Goal: Task Accomplishment & Management: Use online tool/utility

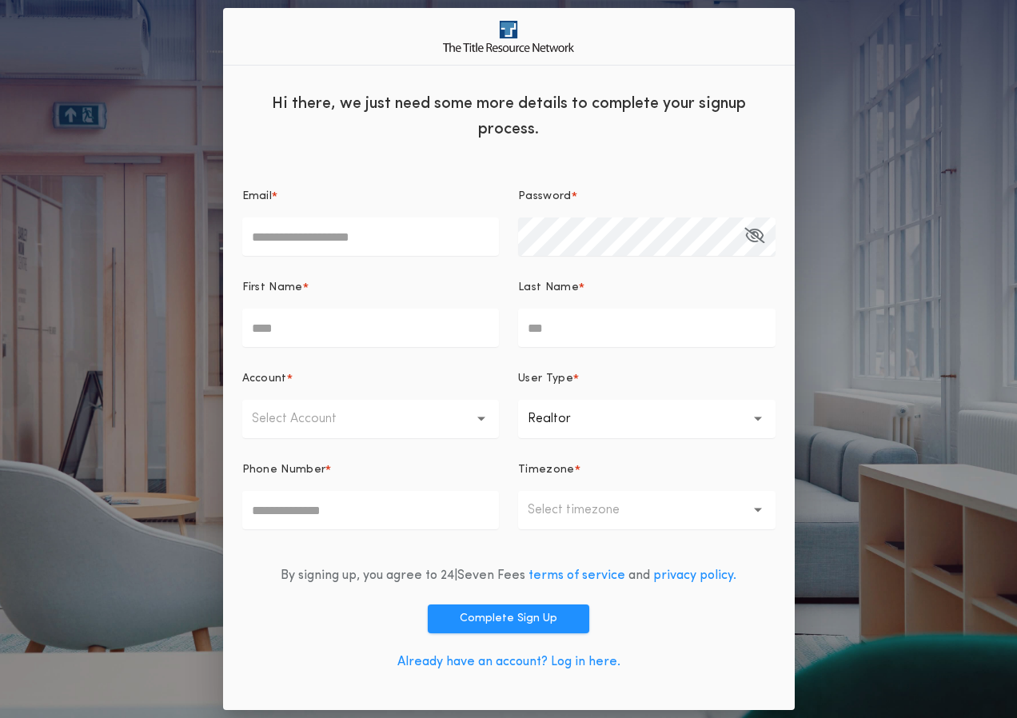
click at [473, 659] on link "Already have an account? Log in here." at bounding box center [508, 661] width 223 height 13
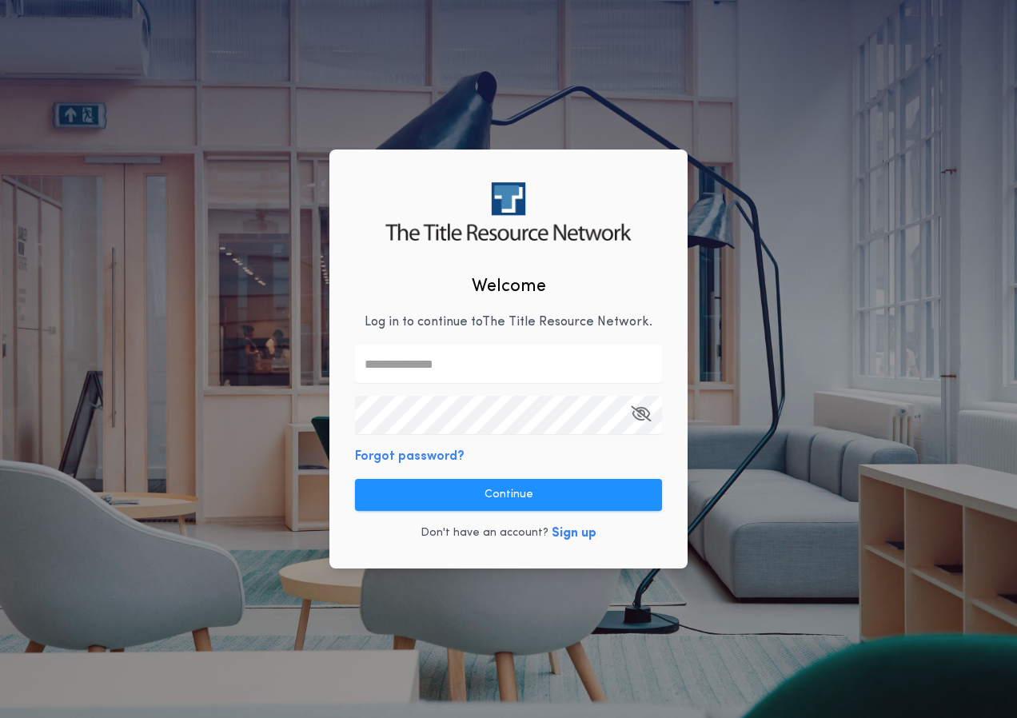
type input "**********"
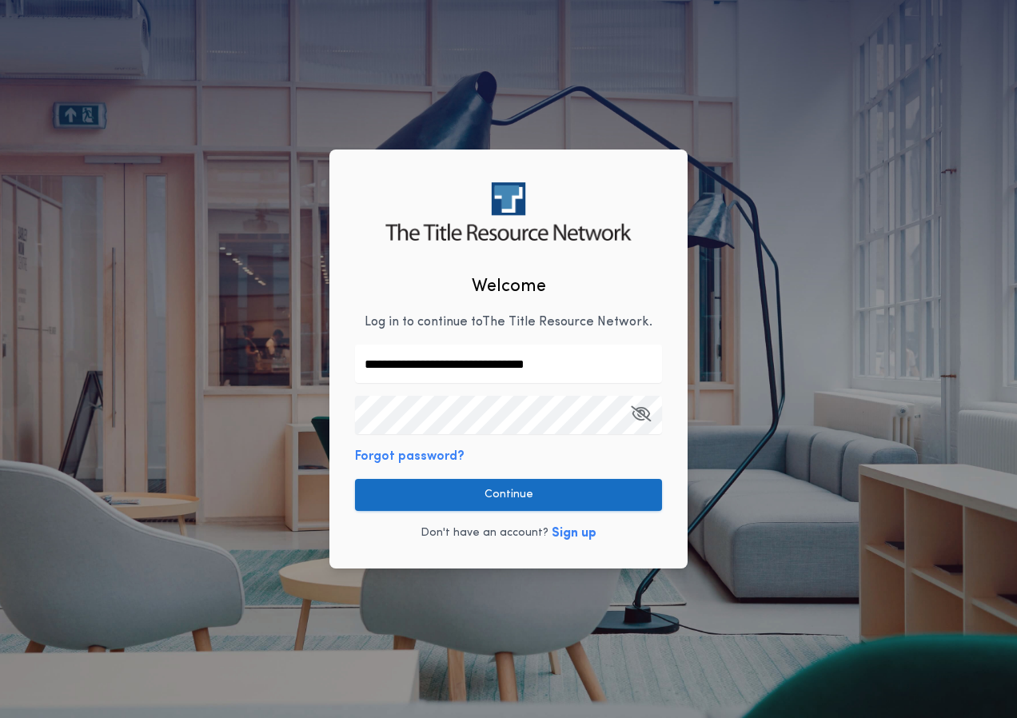
click at [463, 499] on button "Continue" at bounding box center [508, 495] width 307 height 32
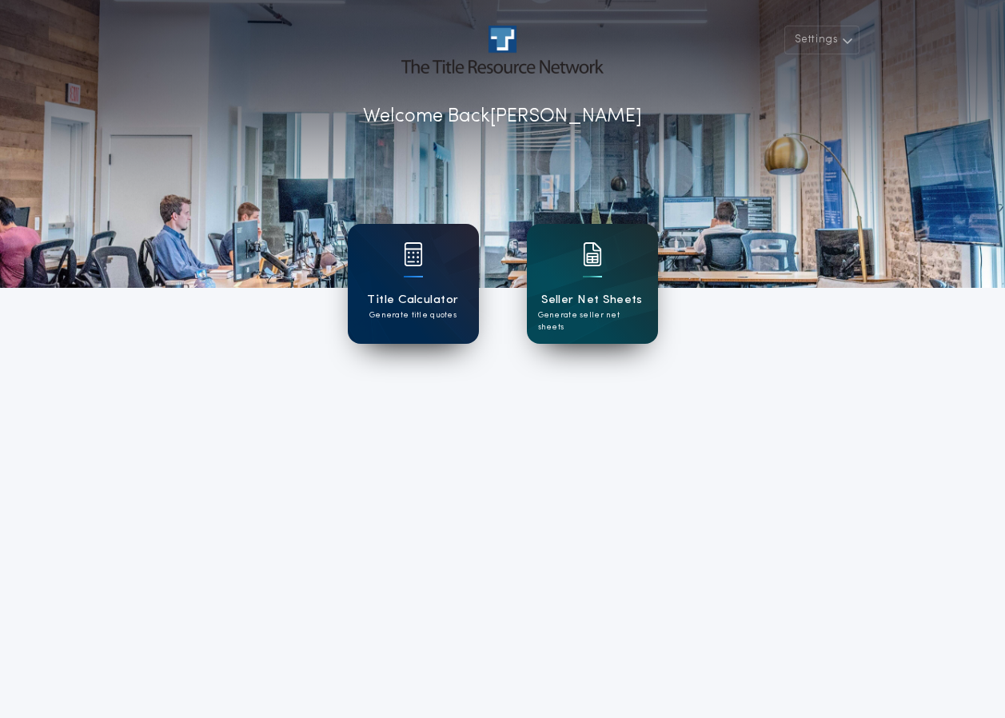
click at [466, 298] on div "Title Calculator Generate title quotes" at bounding box center [413, 284] width 131 height 120
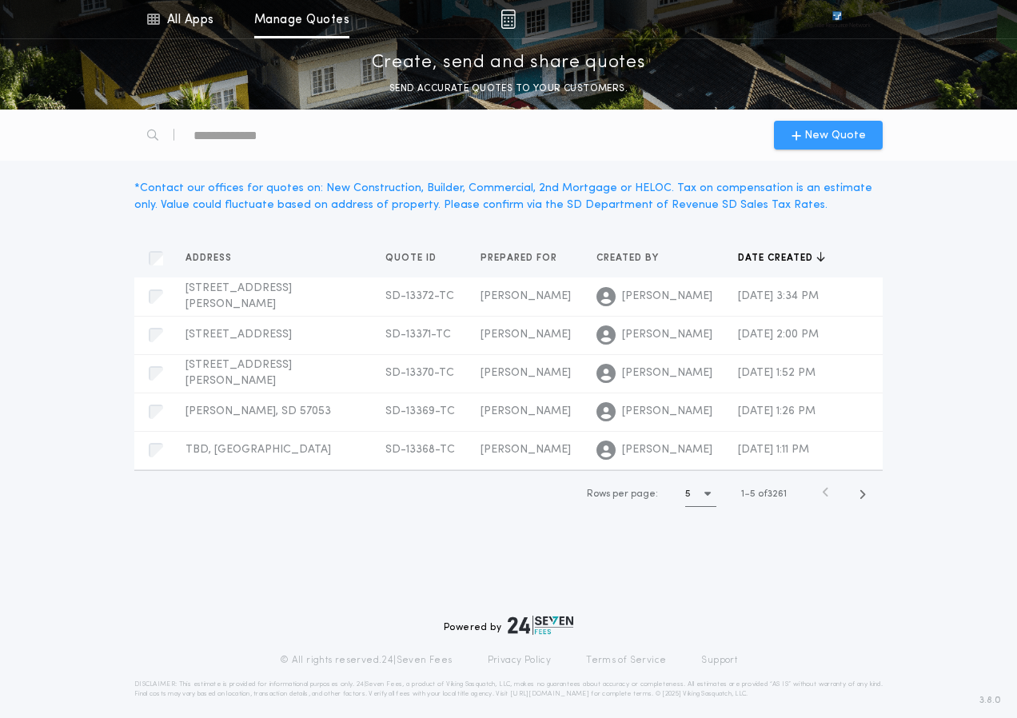
click at [801, 134] on icon "button" at bounding box center [796, 135] width 10 height 13
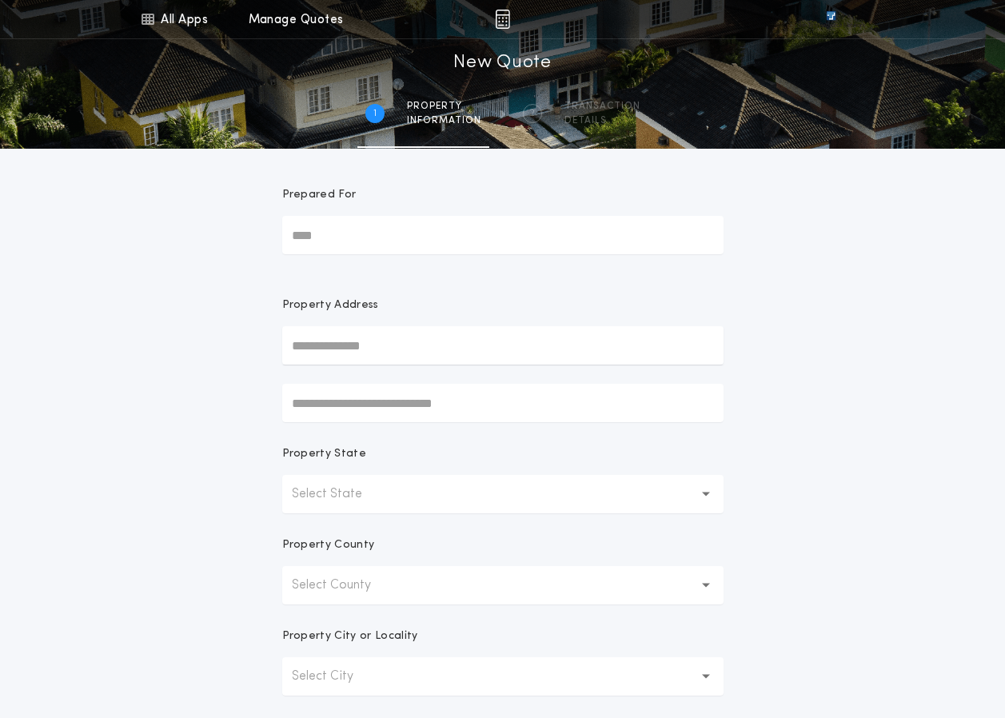
click at [356, 233] on input "Prepared For" at bounding box center [502, 235] width 441 height 38
click at [237, 509] on div "All Apps Title Calculator Seller Net Sheets Menu All Apps Manage Quotes 1 /2 Ne…" at bounding box center [502, 456] width 1005 height 913
click at [349, 358] on input "text" at bounding box center [502, 345] width 441 height 38
click at [210, 422] on div "All Apps Title Calculator Seller Net Sheets Menu All Apps Manage Quotes 1 /2 Ne…" at bounding box center [502, 456] width 1005 height 913
click at [321, 330] on input "text" at bounding box center [502, 345] width 441 height 38
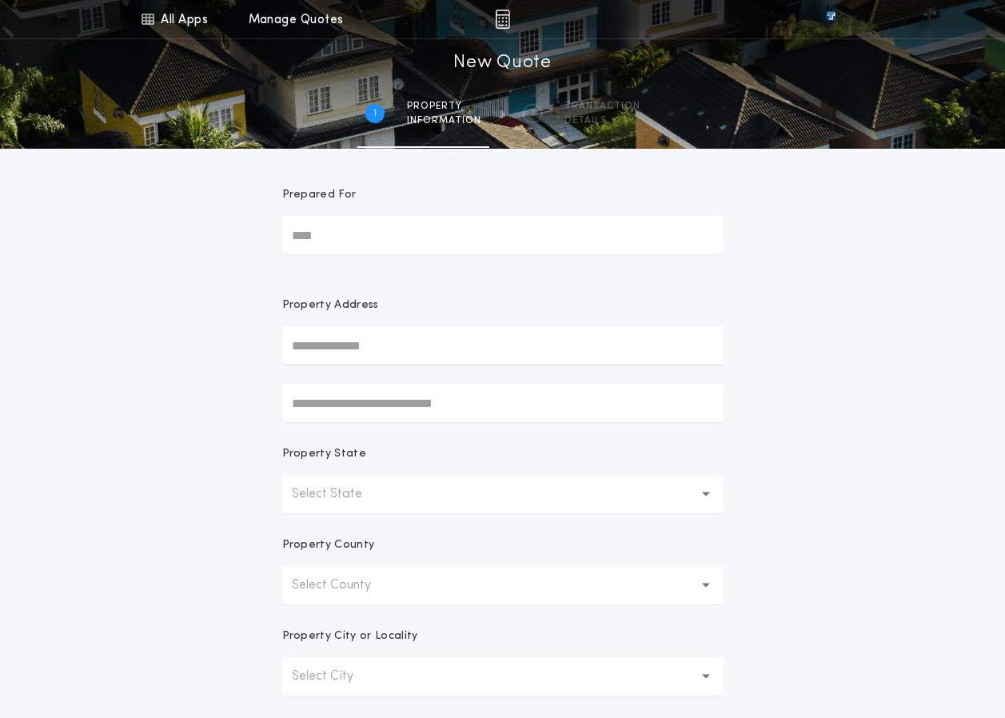
click at [214, 345] on div "All Apps Title Calculator Seller Net Sheets Menu All Apps Manage Quotes 1 /2 Ne…" at bounding box center [502, 456] width 1005 height 913
click at [323, 342] on input "text" at bounding box center [502, 345] width 441 height 38
click at [487, 242] on input "Prepared For" at bounding box center [502, 235] width 441 height 38
click at [521, 150] on form "Prepared For Property Address Property State Select State Property County Selec…" at bounding box center [503, 500] width 480 height 703
click at [432, 160] on form "Prepared For Property Address Property State Select State Property County Selec…" at bounding box center [503, 500] width 480 height 703
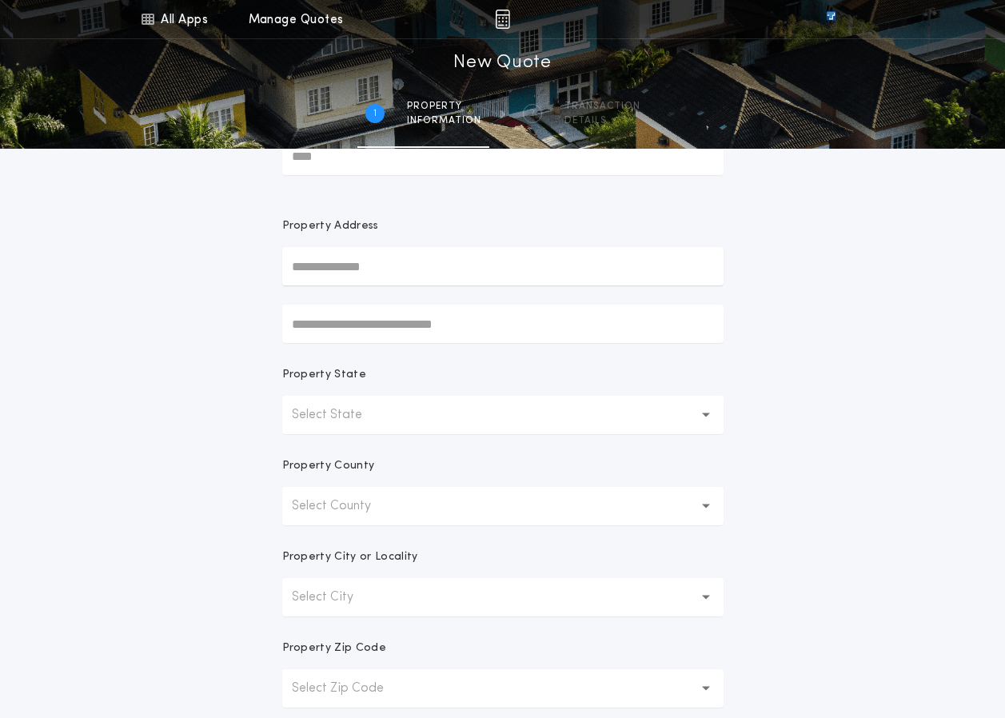
scroll to position [80, 0]
click at [369, 409] on p "Select State" at bounding box center [340, 413] width 96 height 19
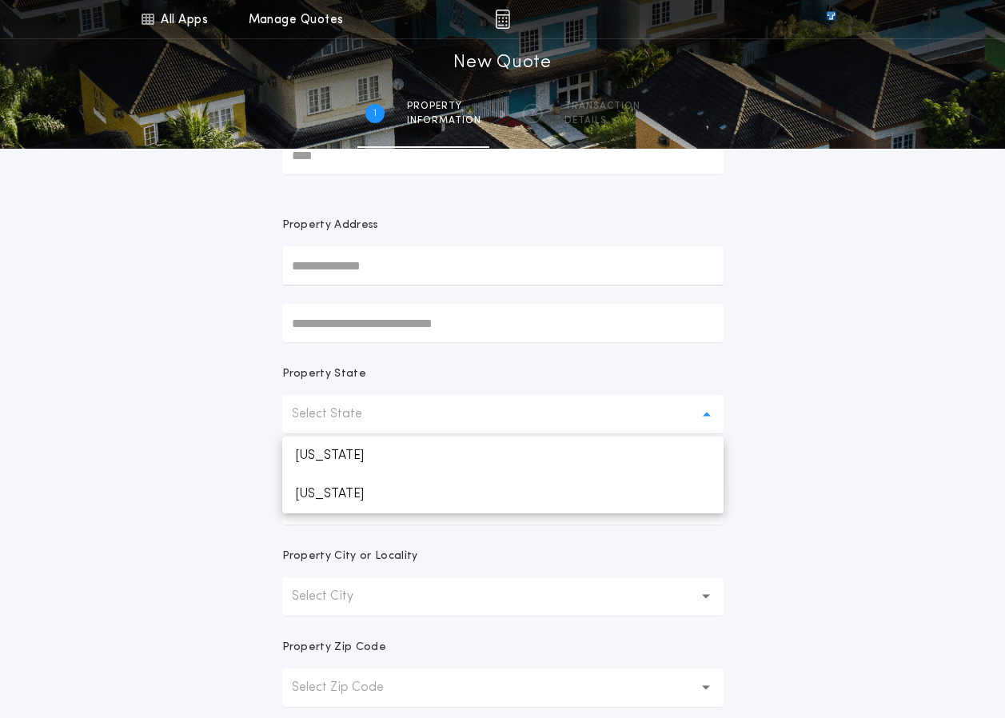
click at [554, 393] on div "Property State" at bounding box center [502, 380] width 441 height 29
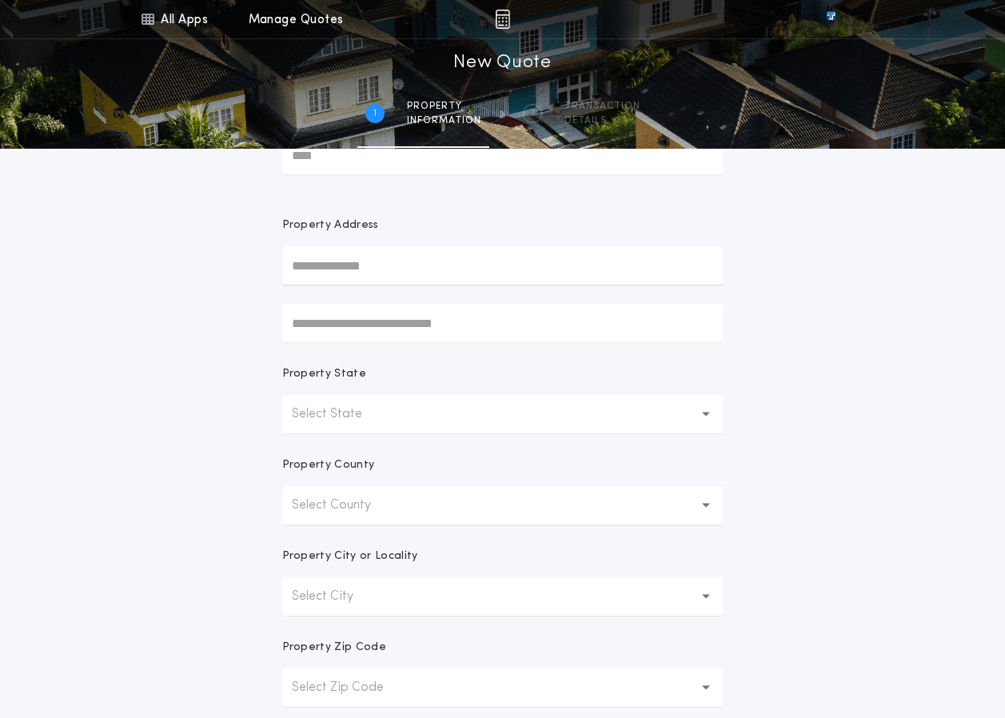
click at [420, 415] on button "Select State" at bounding box center [502, 414] width 441 height 38
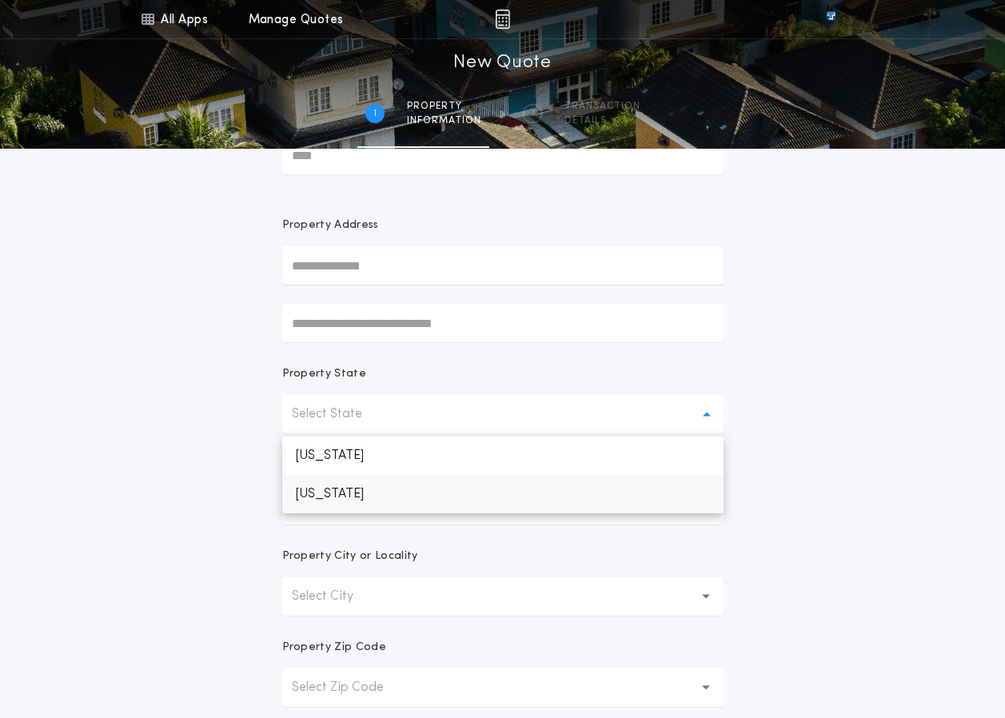
drag, startPoint x: 346, startPoint y: 479, endPoint x: 340, endPoint y: 489, distance: 12.2
click at [340, 489] on p "[US_STATE]" at bounding box center [502, 494] width 441 height 38
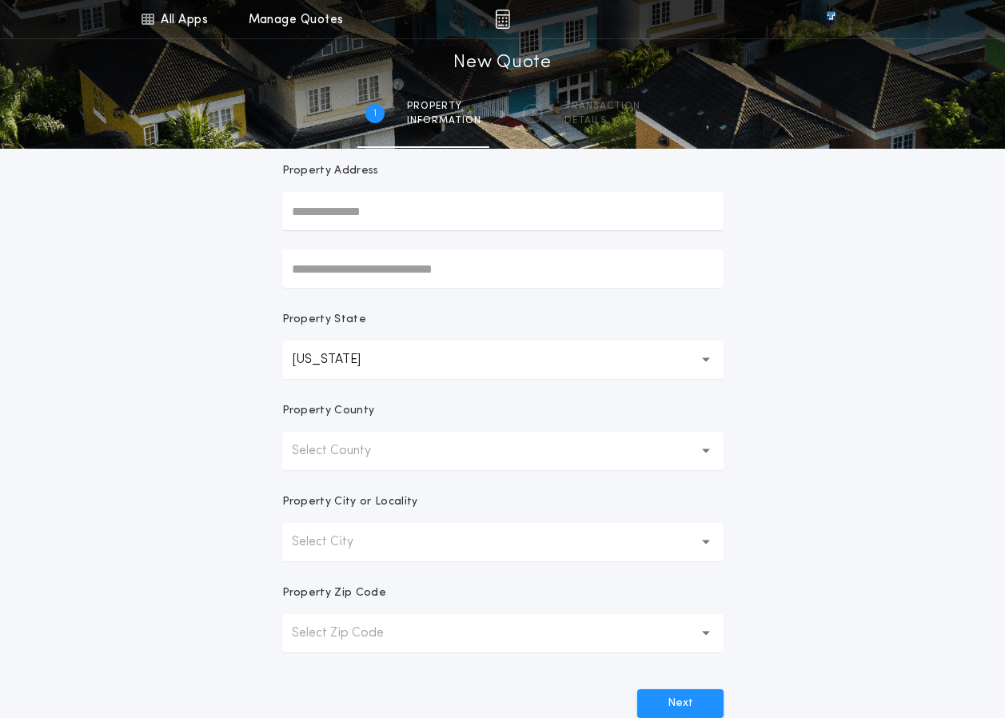
scroll to position [160, 0]
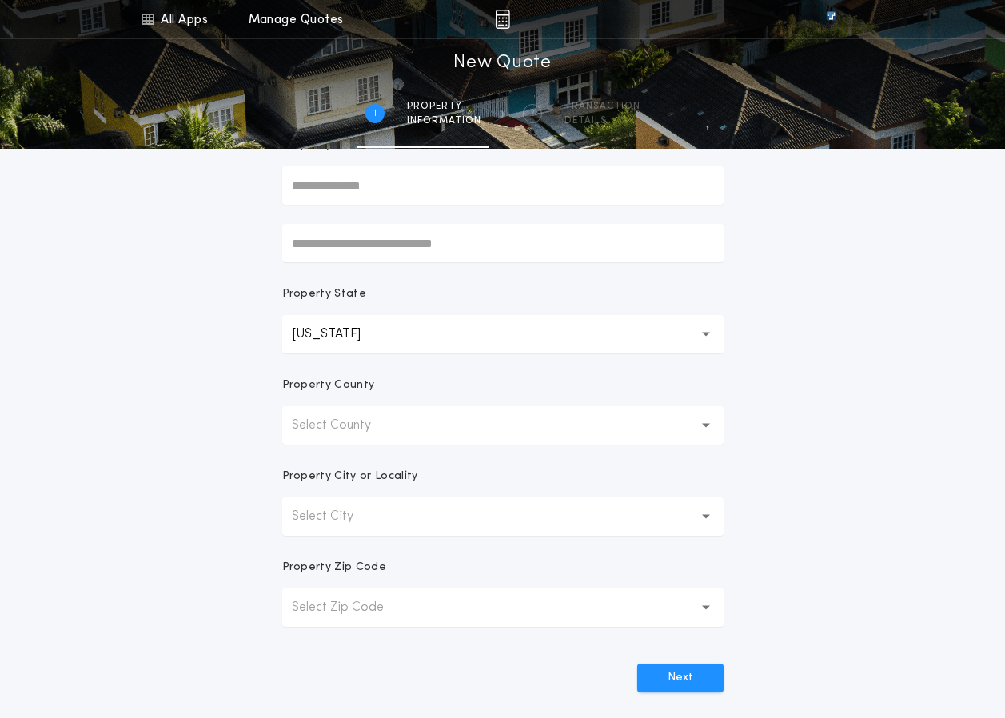
click at [711, 419] on button "Select County" at bounding box center [502, 425] width 441 height 38
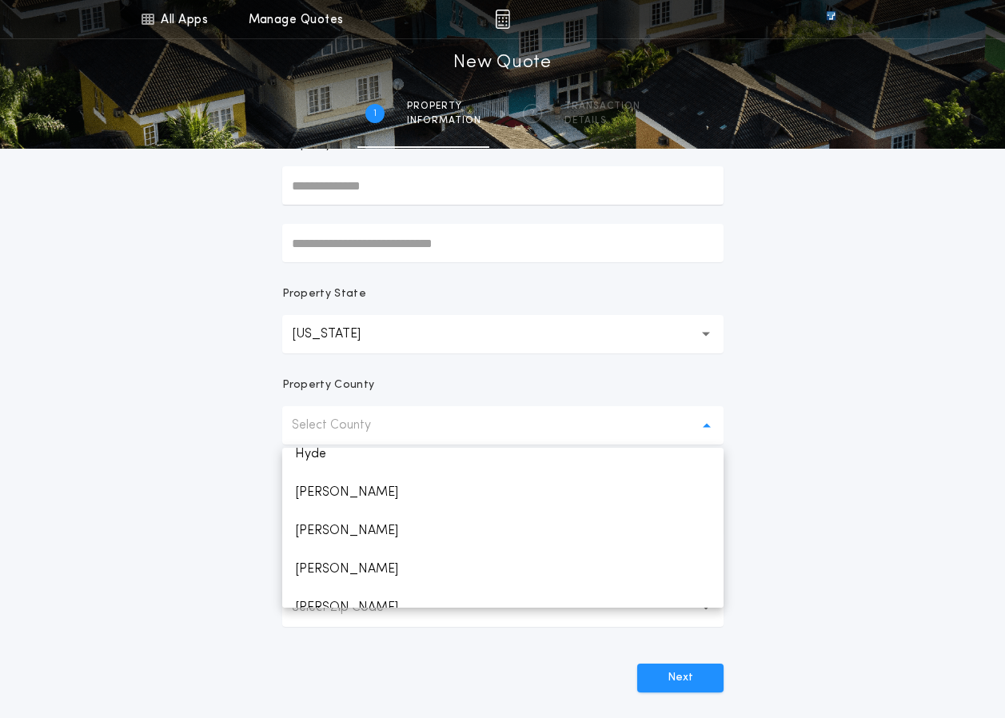
scroll to position [1359, 0]
click at [365, 527] on p "[PERSON_NAME]" at bounding box center [502, 527] width 441 height 38
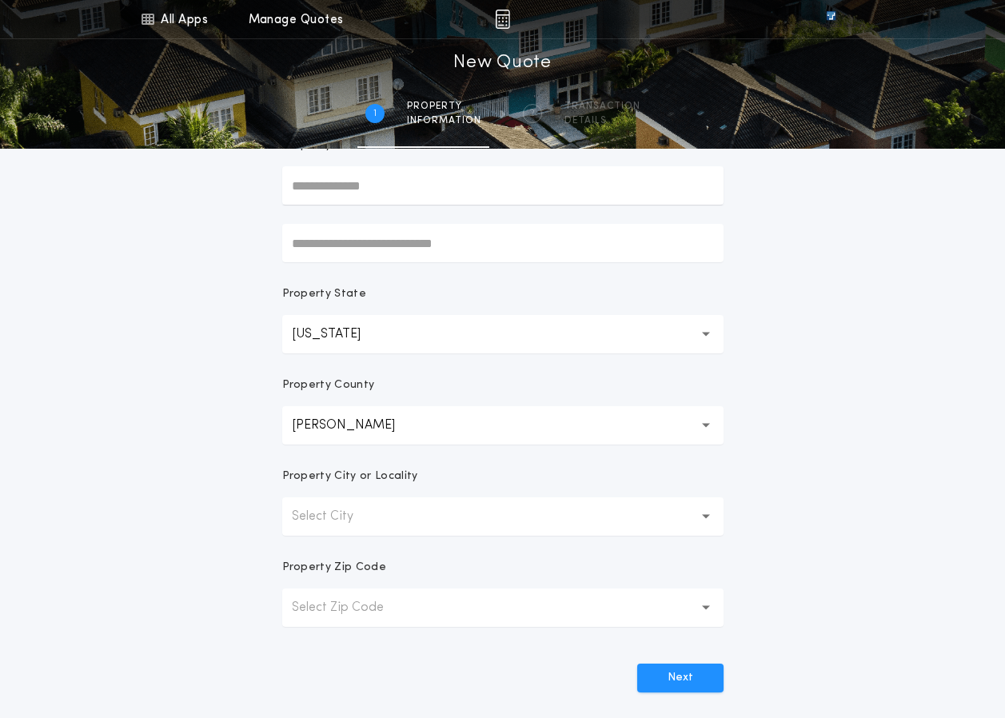
click at [400, 497] on button "Select City" at bounding box center [502, 516] width 441 height 38
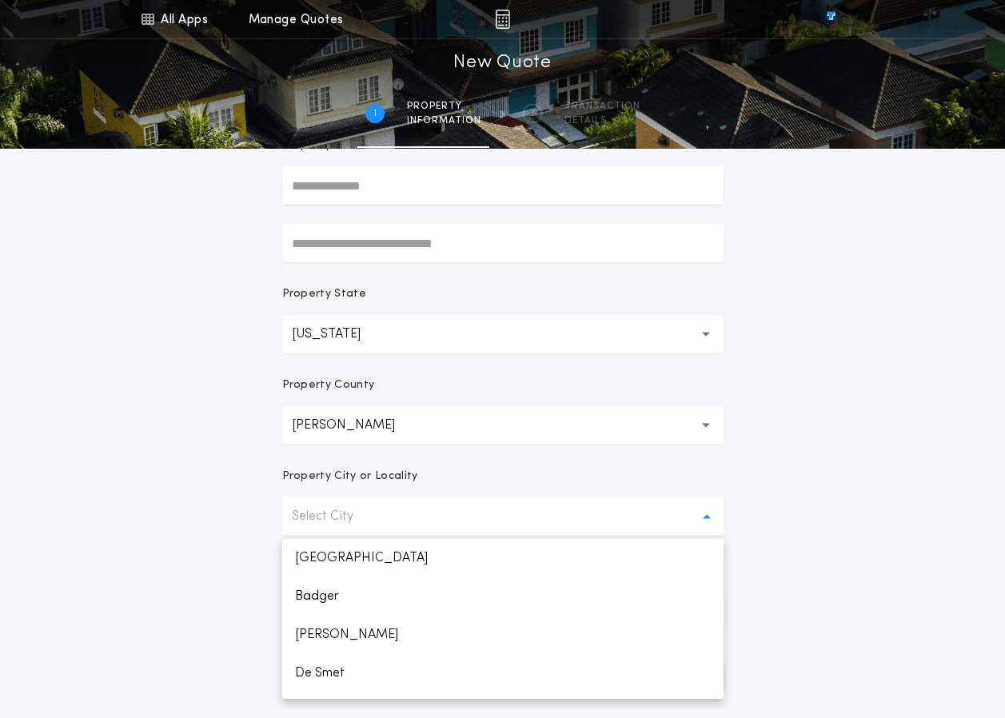
click at [541, 493] on div "Property City or Locality" at bounding box center [502, 482] width 441 height 29
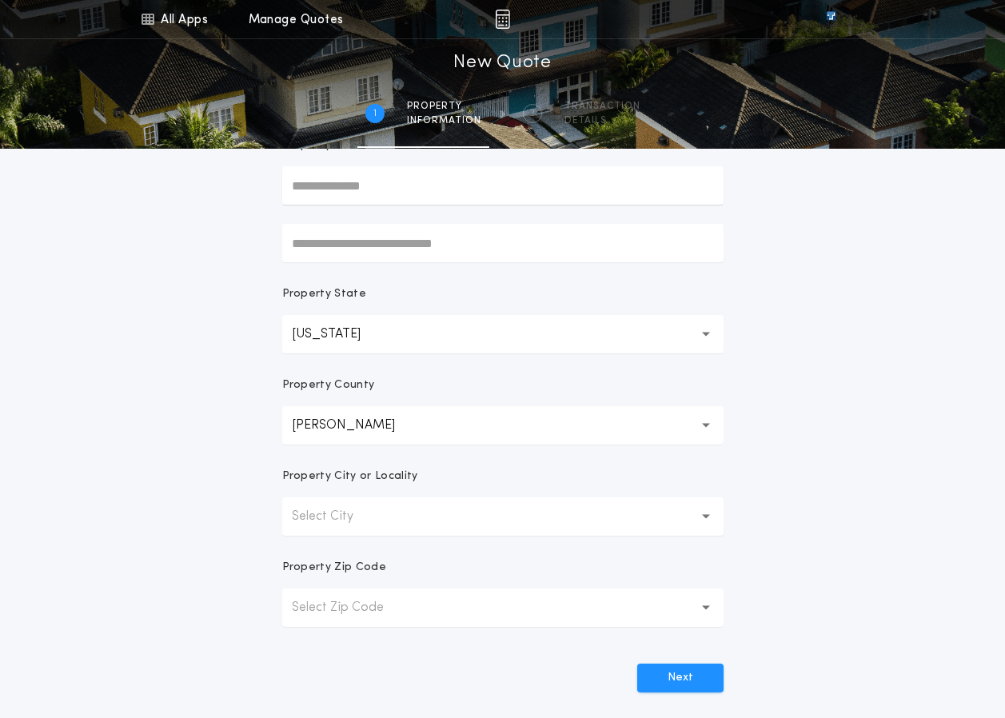
click at [575, 495] on div "Property City or Locality" at bounding box center [502, 482] width 441 height 29
click at [545, 504] on button "Select City" at bounding box center [502, 516] width 441 height 38
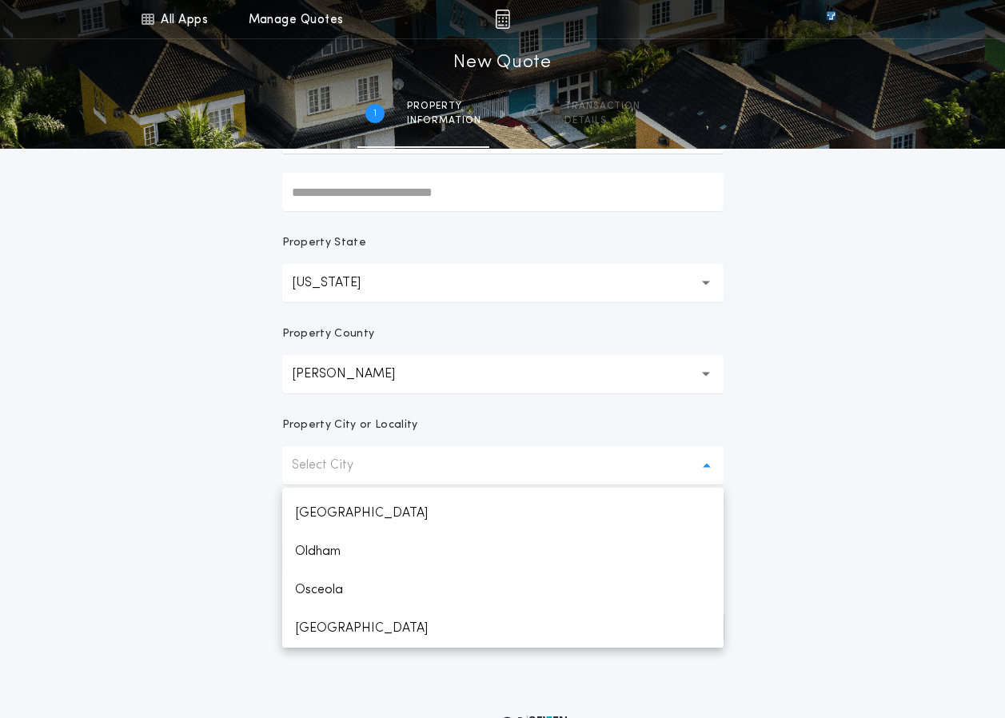
scroll to position [240, 0]
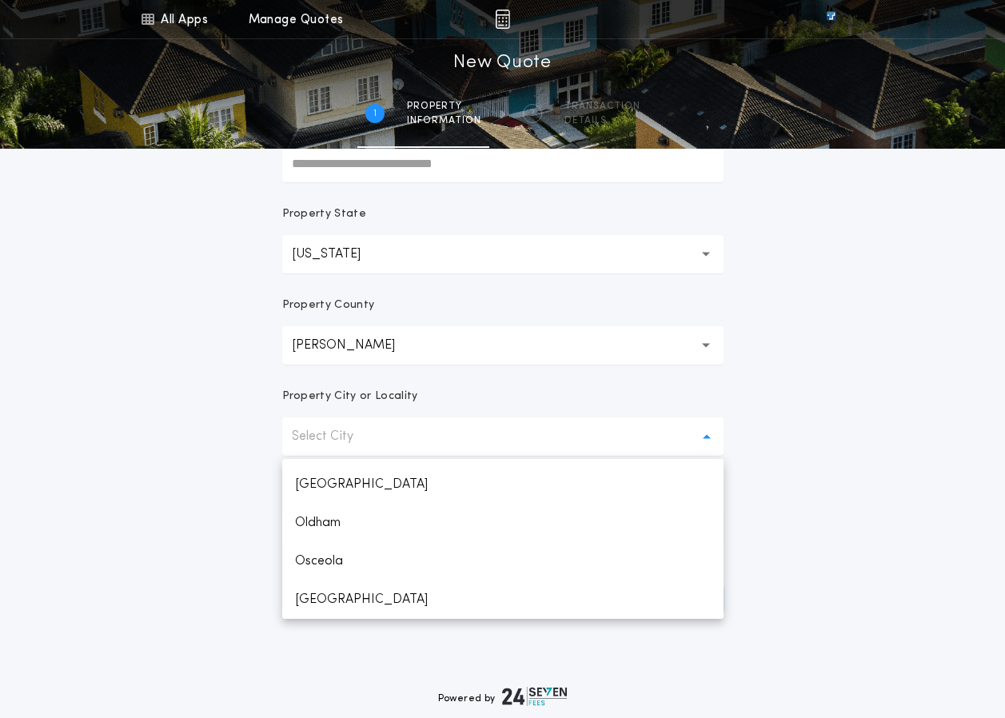
click at [886, 505] on div "All Apps Title Calculator Seller Net Sheets Menu All Apps Manage Quotes 1 /2 Ne…" at bounding box center [502, 216] width 1005 height 913
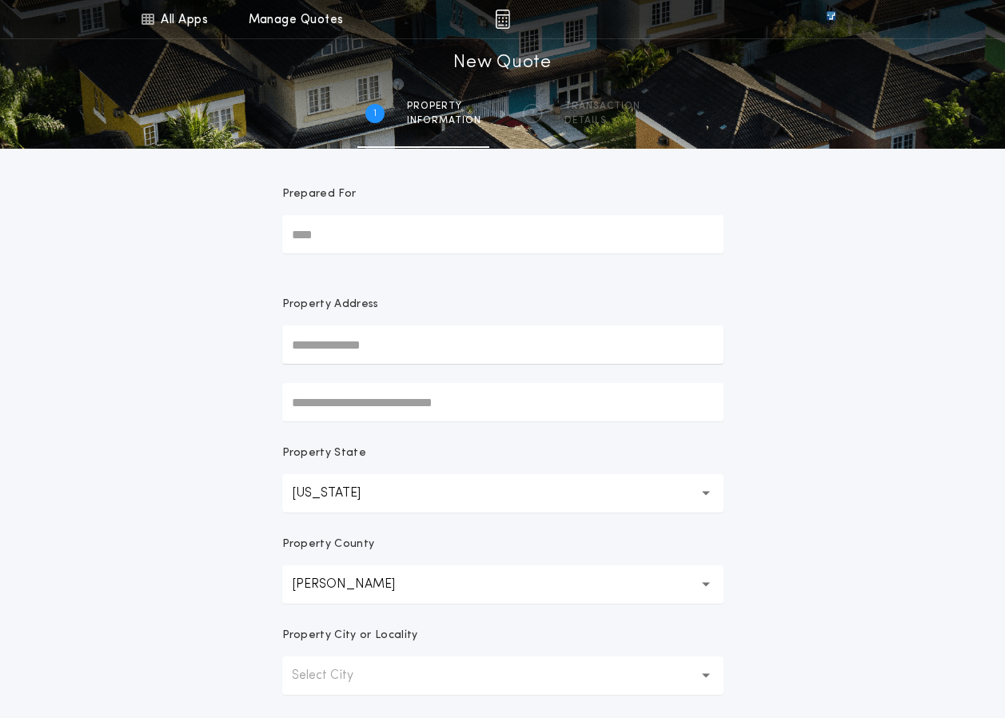
scroll to position [0, 0]
click at [409, 359] on input "text" at bounding box center [502, 345] width 441 height 38
click at [675, 391] on input "text" at bounding box center [502, 403] width 441 height 38
click at [526, 360] on input "text" at bounding box center [502, 345] width 441 height 38
click at [362, 296] on form "Prepared For Property Address Property State [US_STATE] ** Property County [GEO…" at bounding box center [503, 500] width 480 height 703
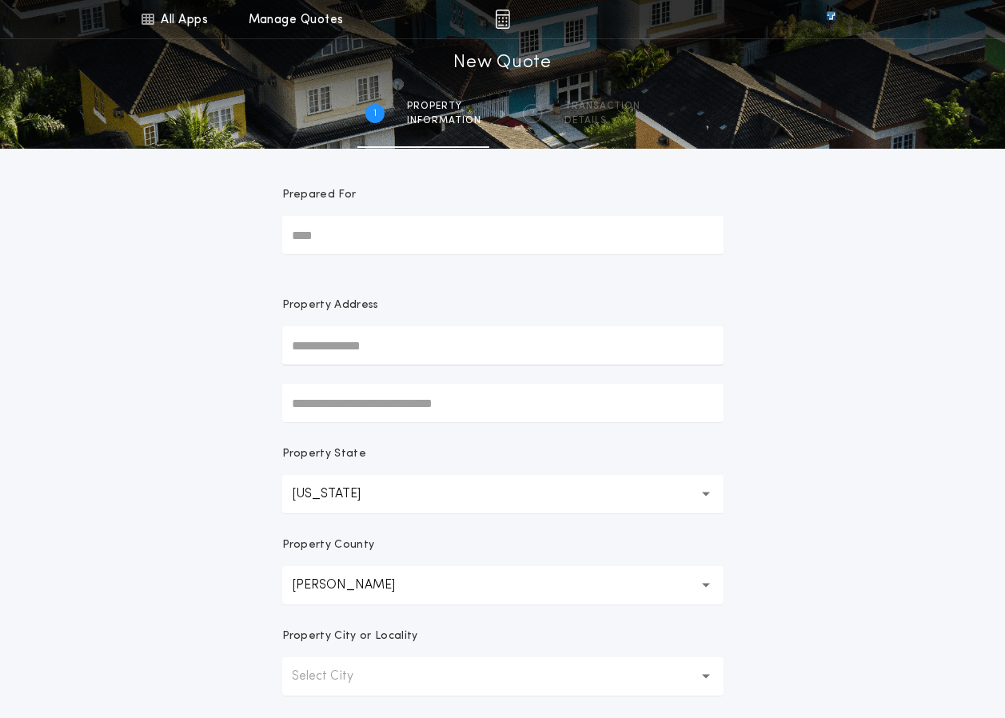
click at [372, 342] on input "text" at bounding box center [502, 345] width 441 height 38
click at [176, 440] on div "All Apps Title Calculator Seller Net Sheets Menu All Apps Manage Quotes 1 /2 Ne…" at bounding box center [502, 456] width 1005 height 913
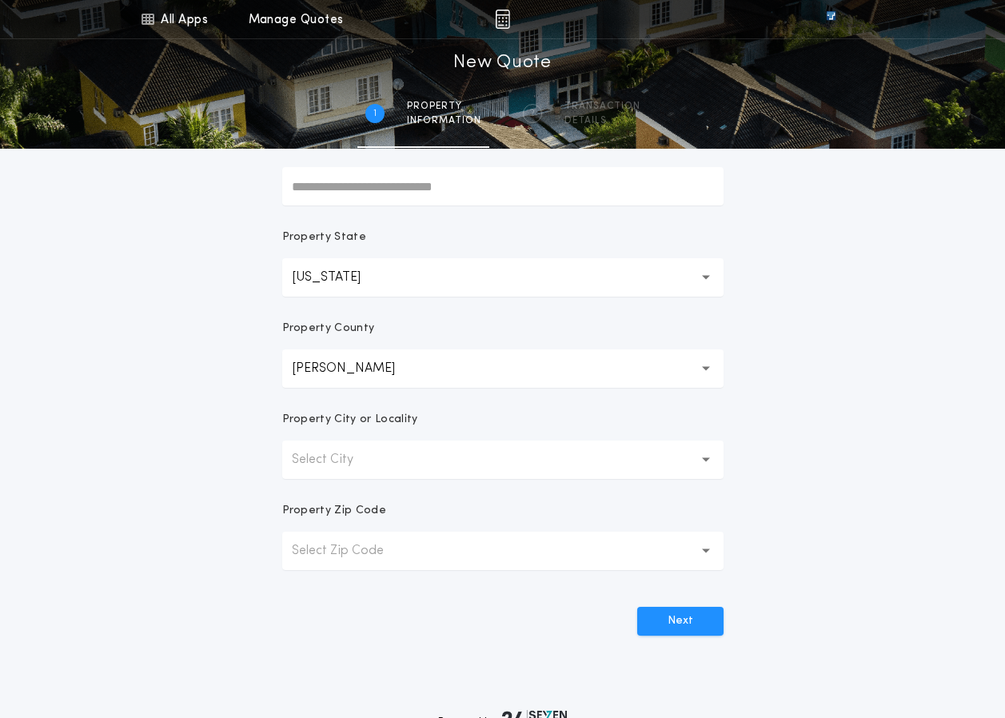
scroll to position [240, 0]
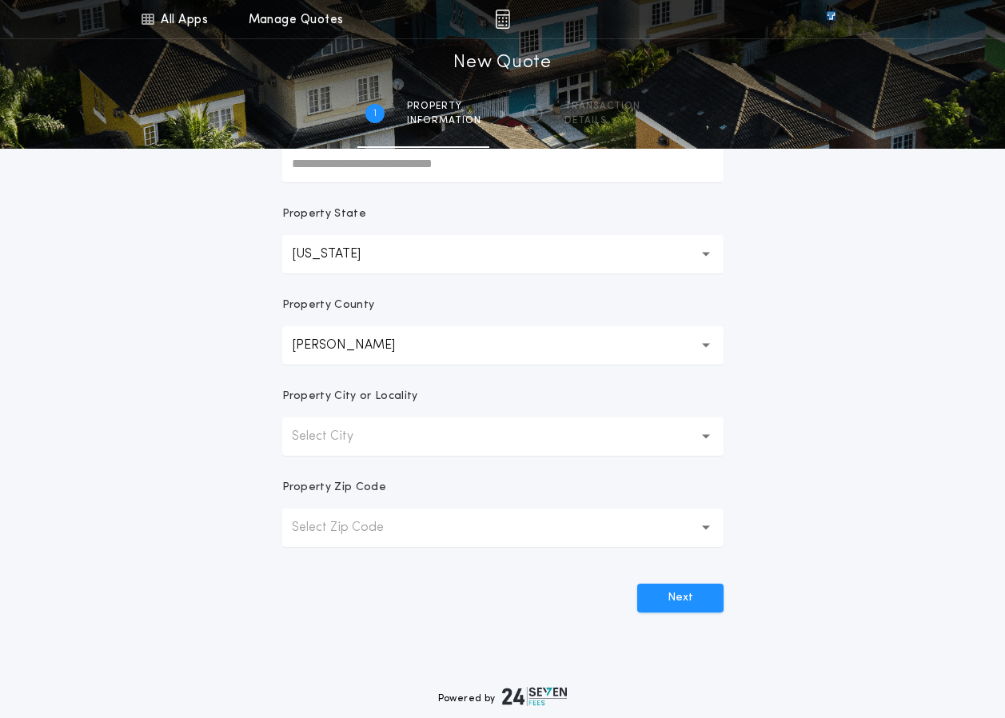
click at [406, 460] on form "Prepared For Property Address Property State [US_STATE] ** Property County [GEO…" at bounding box center [503, 260] width 480 height 703
click at [412, 447] on button "Select City" at bounding box center [502, 436] width 441 height 38
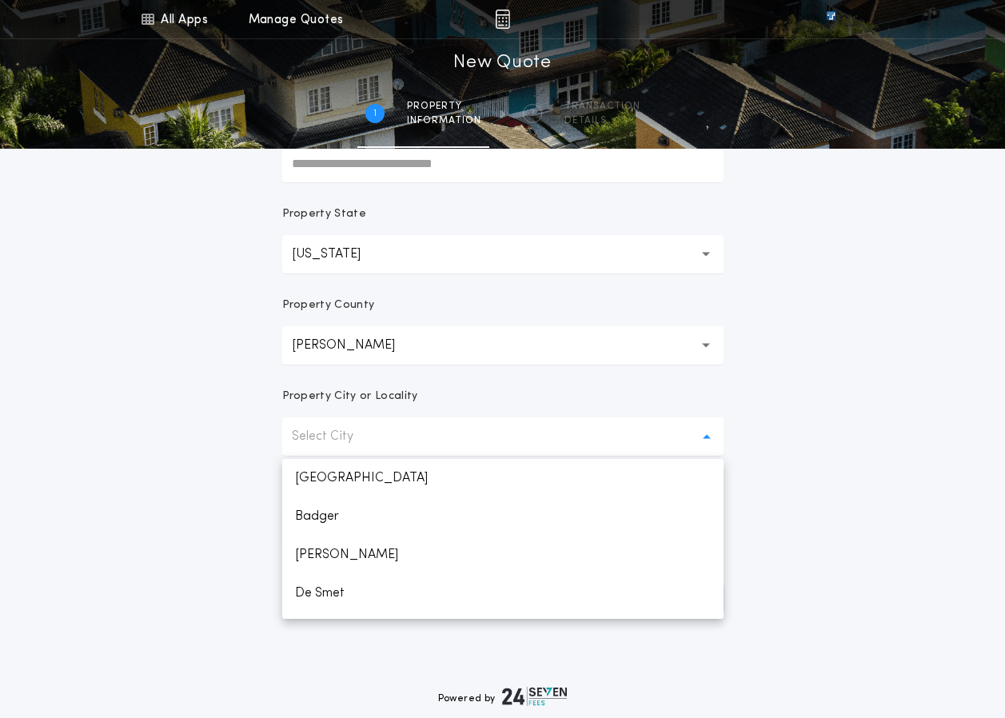
click at [409, 425] on button "Select City" at bounding box center [502, 436] width 441 height 38
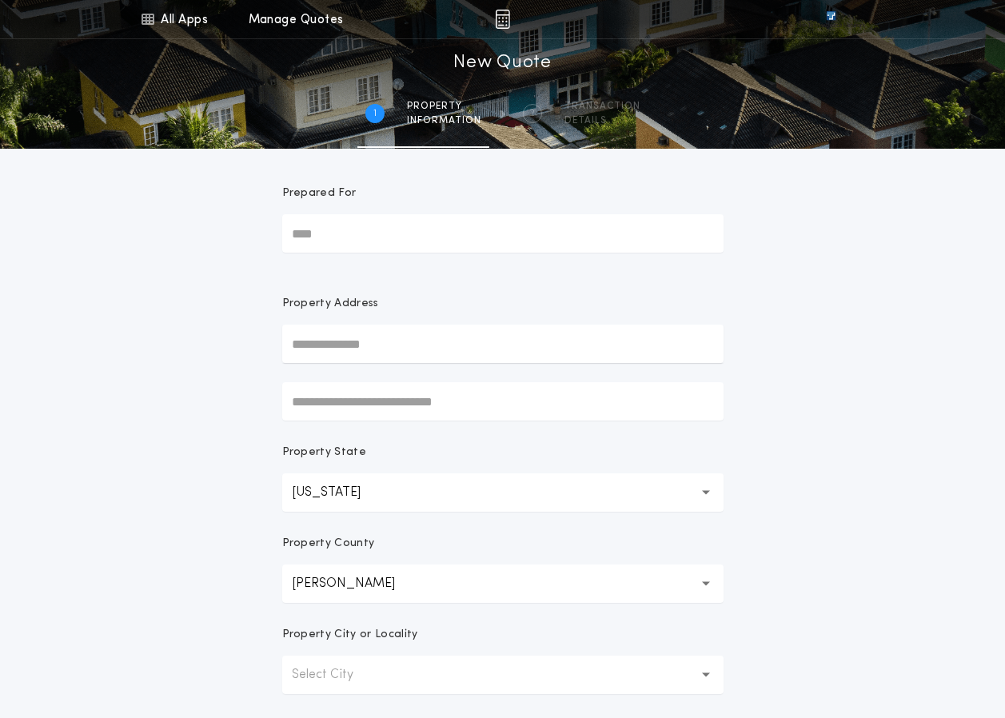
scroll to position [0, 0]
click at [429, 299] on p "Property Address" at bounding box center [502, 305] width 441 height 16
click at [396, 276] on form "Prepared For Property Address Property State [US_STATE] ** Property County [GEO…" at bounding box center [503, 500] width 480 height 703
drag, startPoint x: 553, startPoint y: 332, endPoint x: 545, endPoint y: 328, distance: 9.3
click at [552, 332] on input "text" at bounding box center [502, 345] width 441 height 38
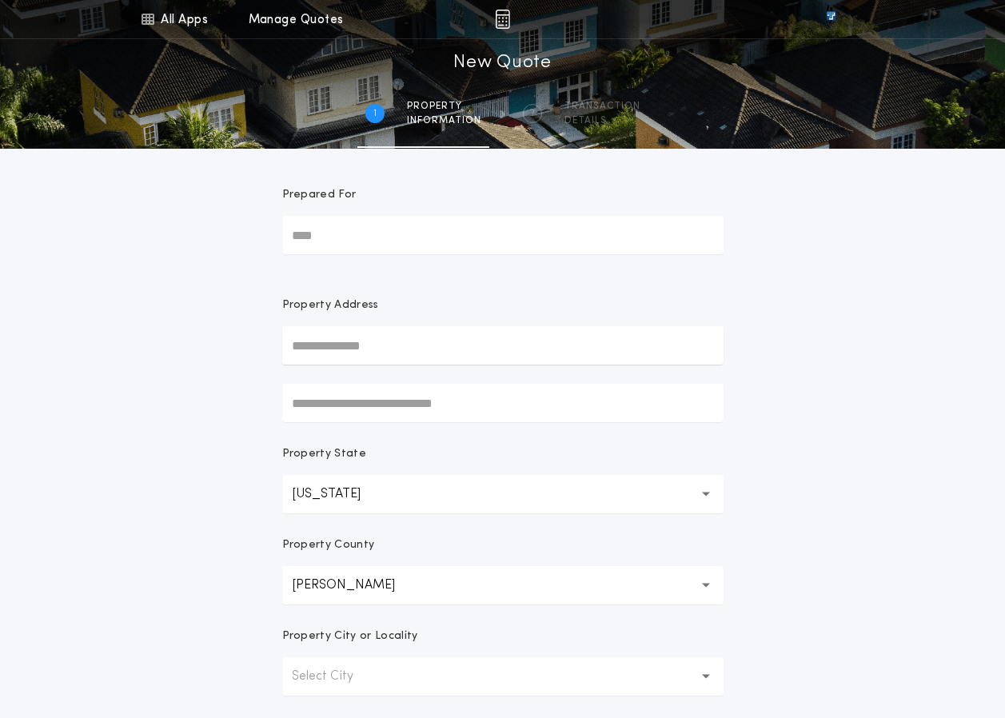
click at [475, 283] on form "Prepared For Property Address Property State [US_STATE] ** Property County [GEO…" at bounding box center [503, 500] width 480 height 703
